Goal: Transaction & Acquisition: Purchase product/service

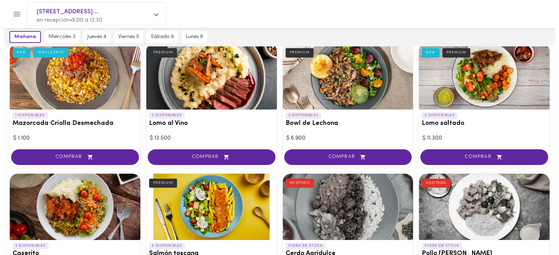
scroll to position [105, 0]
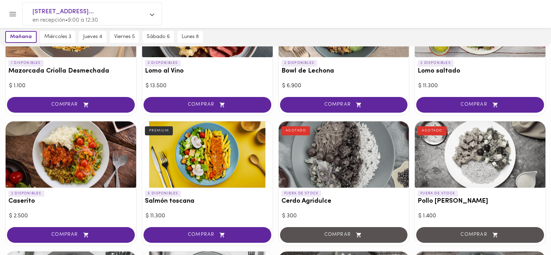
click at [82, 163] on div at bounding box center [71, 154] width 130 height 66
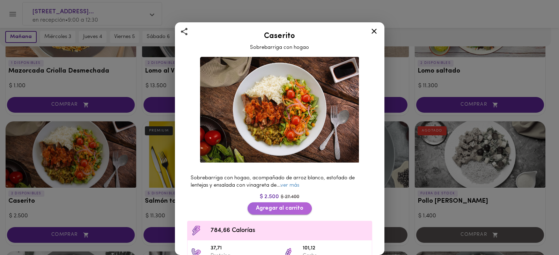
click at [257, 205] on span "Agregar al carrito" at bounding box center [279, 208] width 47 height 7
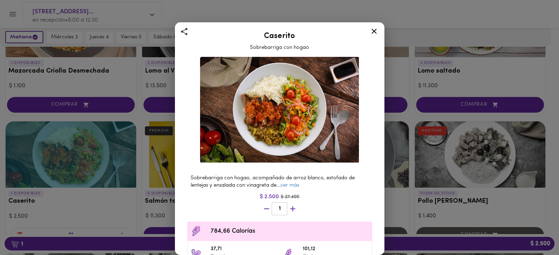
click at [155, 242] on div "Caserito Sobrebarriga con hogao Sobrebarriga con hogao, acompañado de arroz bla…" at bounding box center [279, 127] width 559 height 255
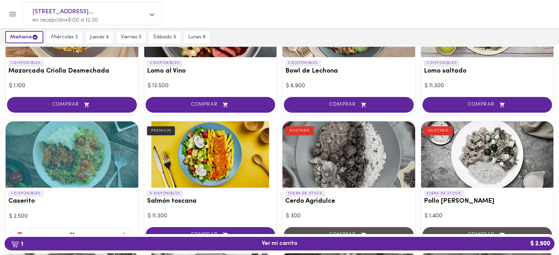
scroll to position [105, 0]
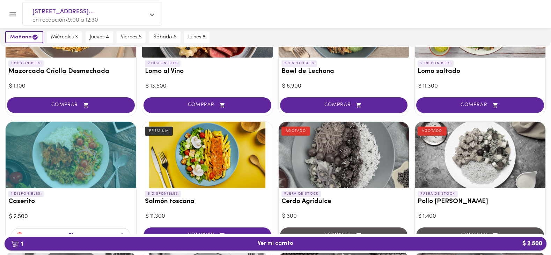
click at [259, 243] on span "1 Ver mi carrito $ 2.500" at bounding box center [275, 243] width 36 height 7
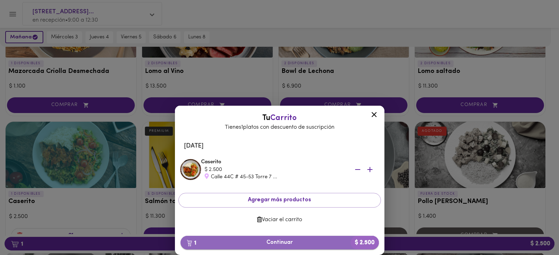
click at [272, 242] on span "1 Continuar $ 2.500" at bounding box center [279, 242] width 187 height 7
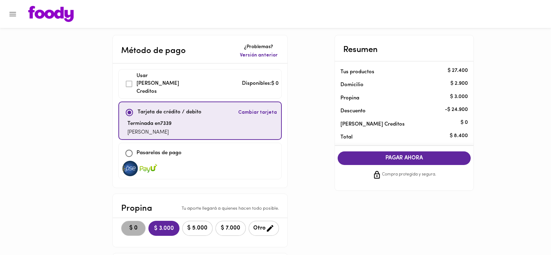
click at [135, 224] on button "$ 0" at bounding box center [133, 228] width 24 height 15
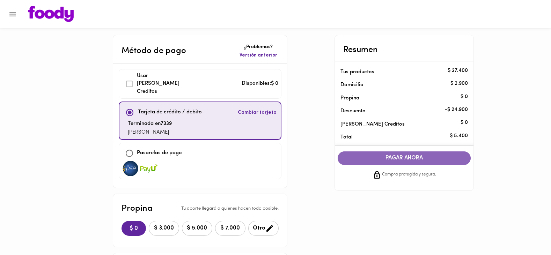
click at [402, 158] on span "PAGAR AHORA" at bounding box center [403, 158] width 119 height 7
